Goal: Task Accomplishment & Management: Use online tool/utility

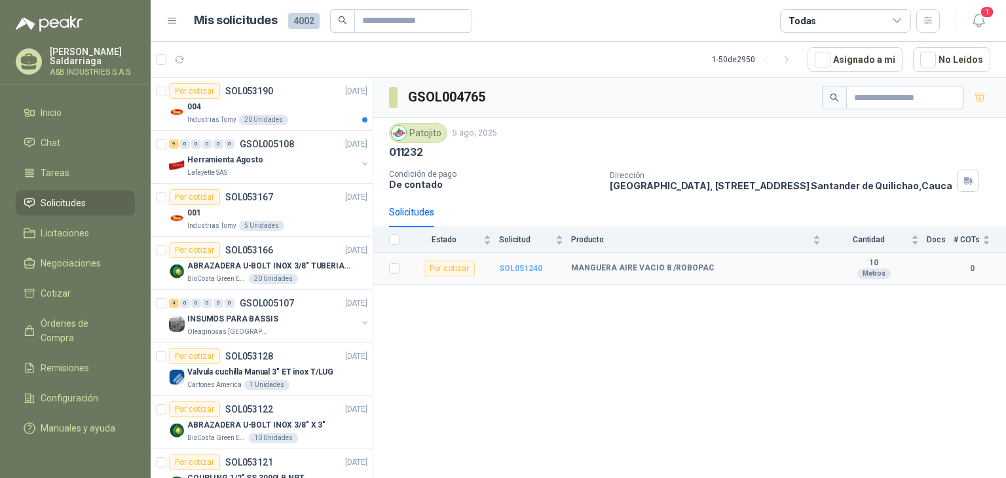
click at [519, 265] on b "SOL051240" at bounding box center [520, 268] width 43 height 9
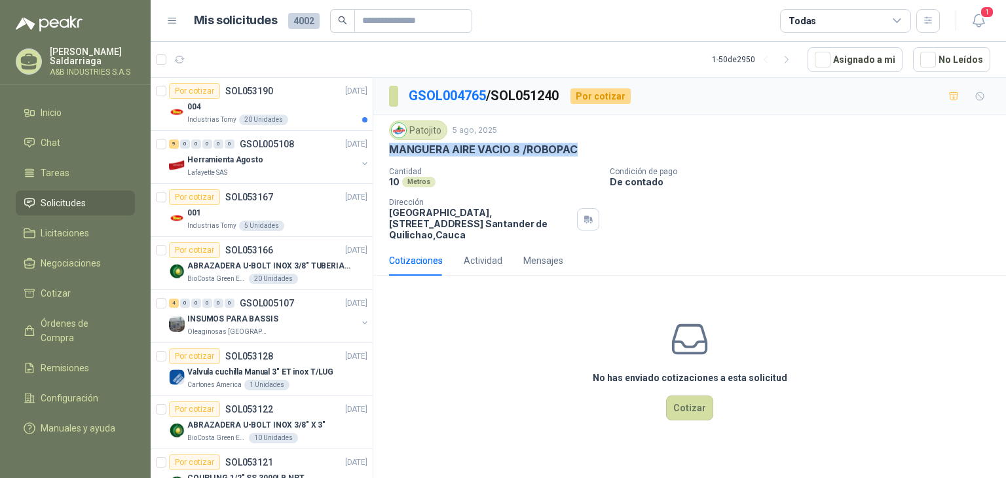
drag, startPoint x: 388, startPoint y: 149, endPoint x: 715, endPoint y: 155, distance: 326.9
click at [719, 155] on div "MANGUERA AIRE VACIO 8 /ROBOPAC" at bounding box center [689, 150] width 601 height 14
copy p "MANGUERA AIRE VACIO 8 /ROBOPAC"
click at [405, 415] on div "No has enviado cotizaciones a esta solicitud Cotizar" at bounding box center [689, 369] width 633 height 167
click at [285, 117] on div "Industrias Tomy 20 Unidades" at bounding box center [277, 120] width 180 height 10
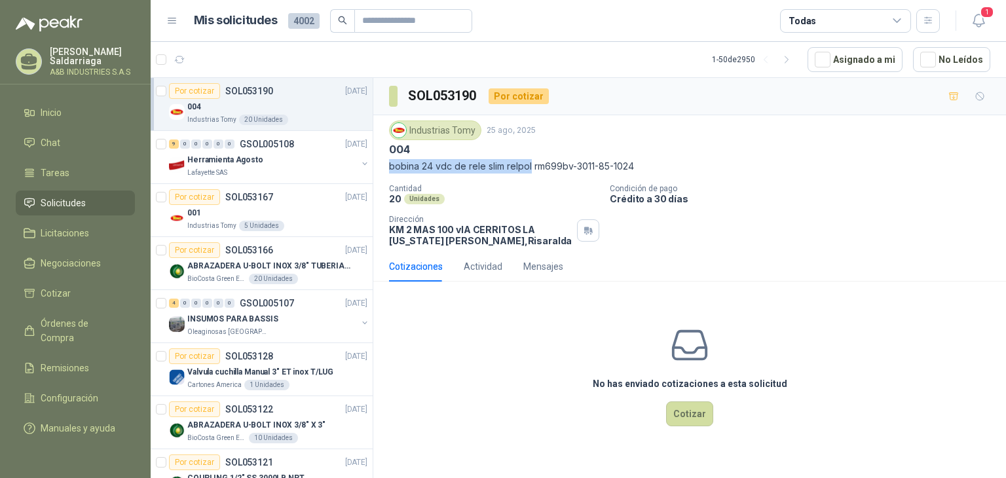
drag, startPoint x: 389, startPoint y: 166, endPoint x: 518, endPoint y: 162, distance: 129.1
click at [529, 162] on p "bobina 24 vdc de rele slim relpol rm699bv-3011-85-1024" at bounding box center [689, 166] width 601 height 14
copy p "bobina 24 vdc de rele slim relpol"
click at [274, 193] on div "Por cotizar SOL053167 [DATE]" at bounding box center [268, 197] width 198 height 16
click at [286, 179] on div "9 0 0 0 0 0 GSOL005108 [DATE] Herramienta Agosto Lafayette SAS" at bounding box center [262, 157] width 222 height 53
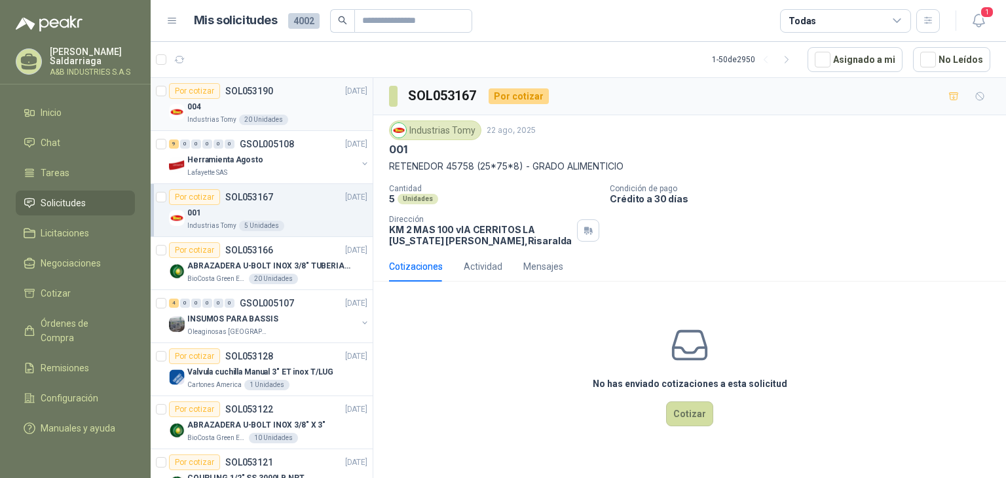
click at [293, 109] on div "004" at bounding box center [277, 107] width 180 height 16
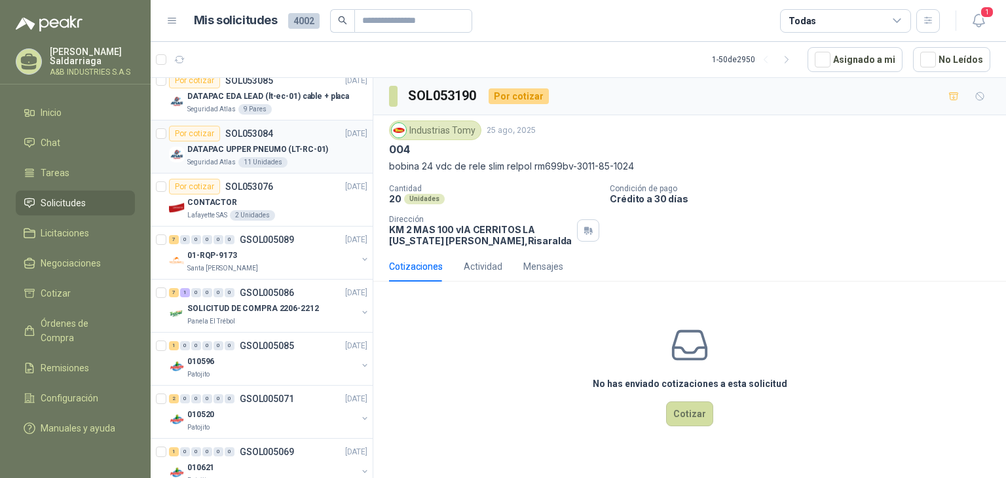
scroll to position [851, 0]
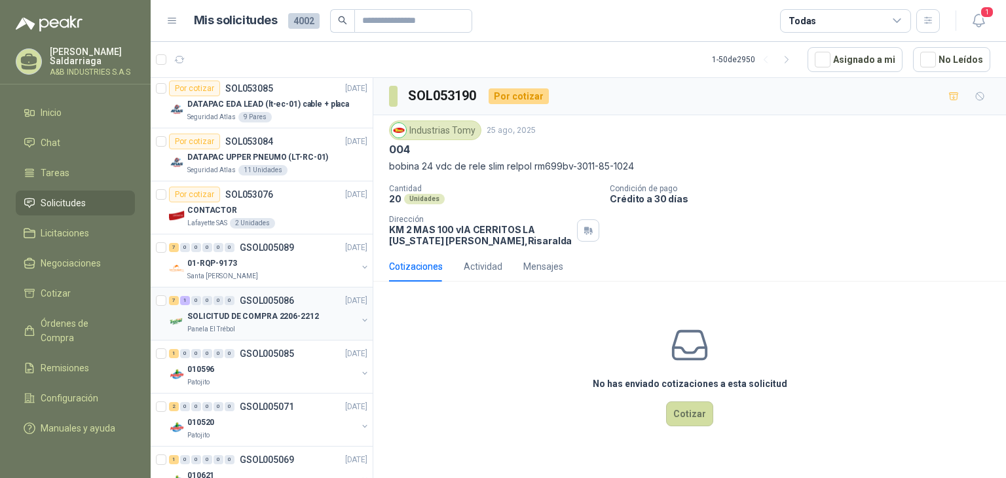
click at [309, 310] on p "SOLICITUD DE COMPRA 2206-2212" at bounding box center [253, 316] width 132 height 12
